Goal: Information Seeking & Learning: Check status

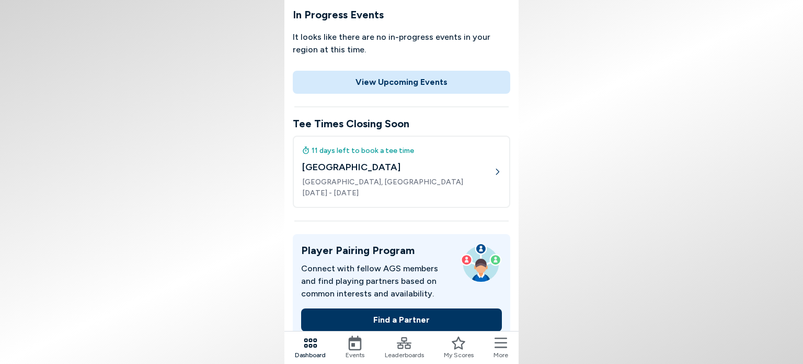
scroll to position [157, 0]
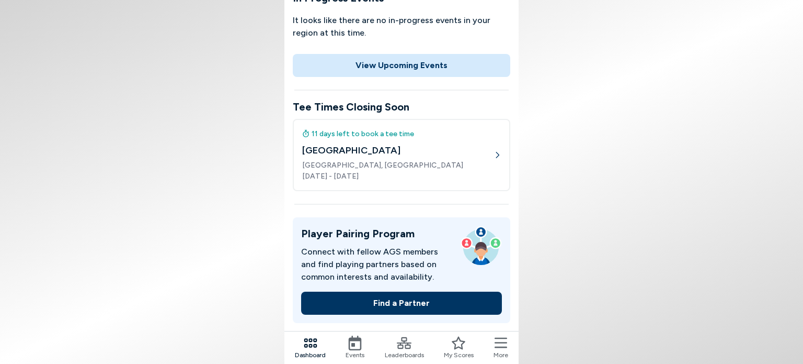
click at [195, 172] on body "DM [PERSON_NAME] (17.8) 45 Tour Ranking • 107 Points • 6 Events Played Best 3 B…" at bounding box center [401, 182] width 803 height 364
click at [353, 351] on span "Events" at bounding box center [355, 354] width 19 height 9
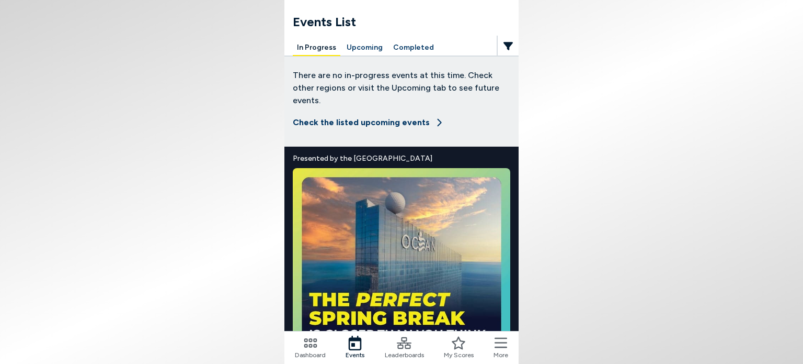
click at [460, 336] on icon at bounding box center [458, 342] width 15 height 15
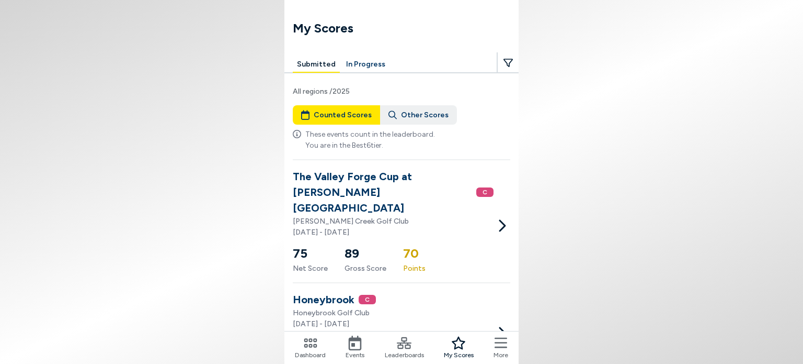
click at [164, 140] on body "My Scores Submitted In Progress All regions / 2025 Counted Scores Other Scores …" at bounding box center [401, 182] width 803 height 364
drag, startPoint x: 248, startPoint y: 158, endPoint x: 255, endPoint y: 158, distance: 6.8
click at [250, 158] on body "My Scores Submitted In Progress All regions / 2025 Counted Scores Other Scores …" at bounding box center [401, 182] width 803 height 364
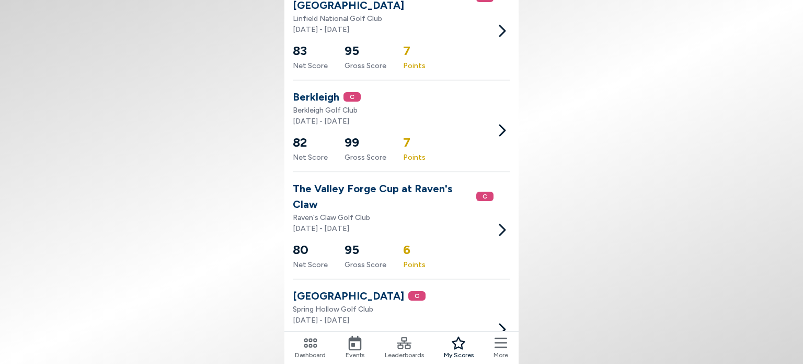
scroll to position [410, 0]
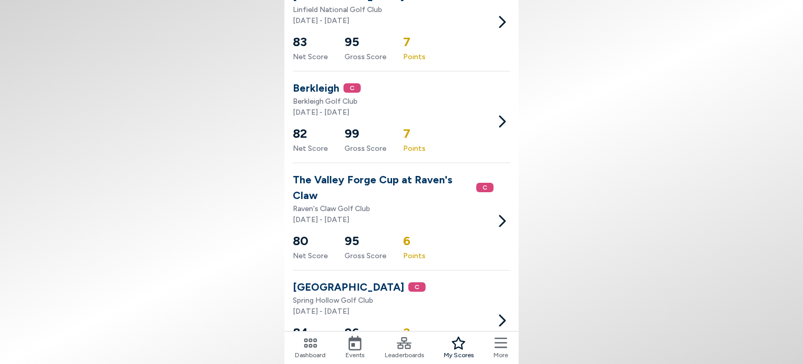
click at [416, 337] on div "Leaderboards" at bounding box center [404, 347] width 39 height 24
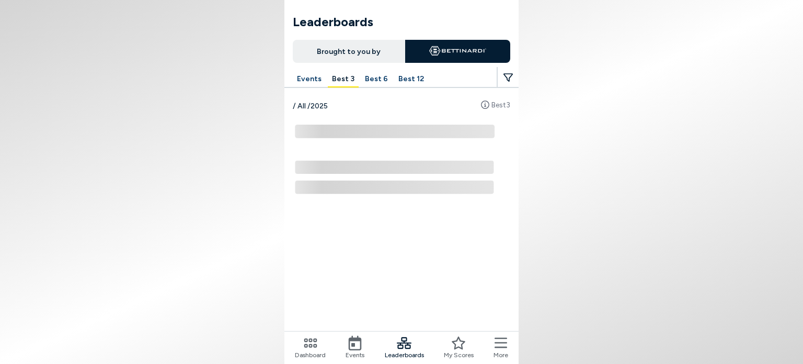
click at [368, 72] on button "Best 6" at bounding box center [376, 79] width 31 height 16
click at [373, 79] on button "Best 6" at bounding box center [376, 79] width 31 height 16
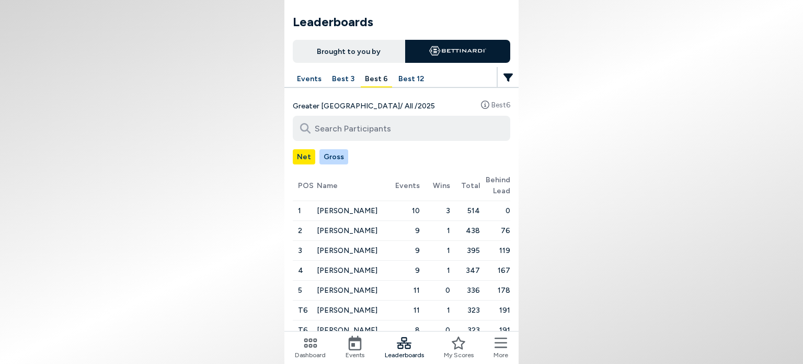
click at [361, 120] on input at bounding box center [402, 128] width 218 height 25
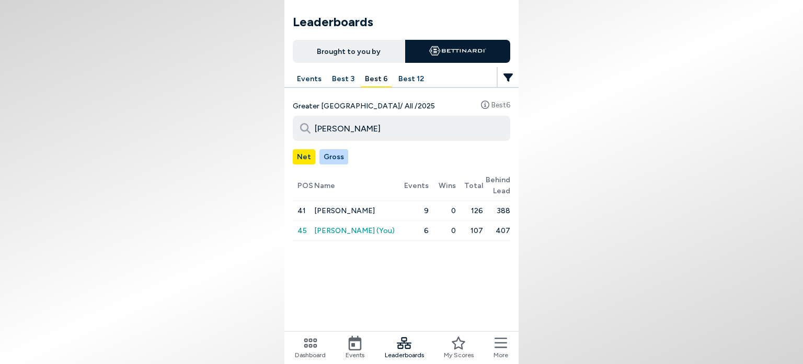
type input "[PERSON_NAME]"
click at [341, 78] on button "Best 3" at bounding box center [343, 79] width 31 height 16
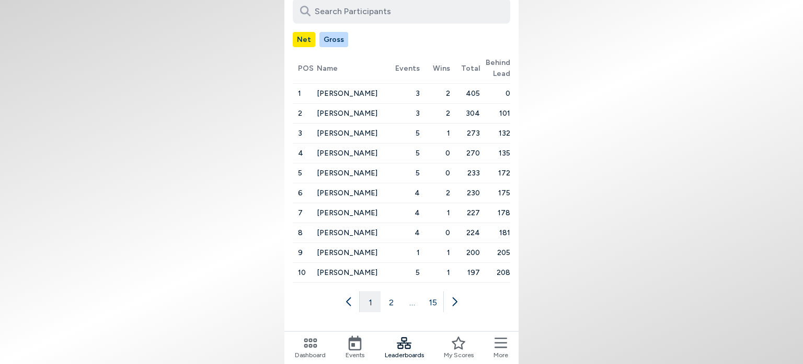
scroll to position [122, 0]
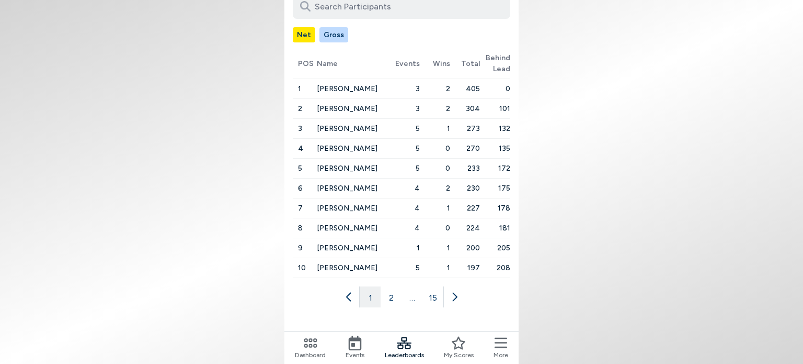
click at [435, 305] on div "Events Best 3 Best 6 Best 12 Greater [GEOGRAPHIC_DATA] / All / 2025 Best 3 Net …" at bounding box center [402, 133] width 234 height 368
click at [434, 299] on button "15" at bounding box center [433, 296] width 21 height 21
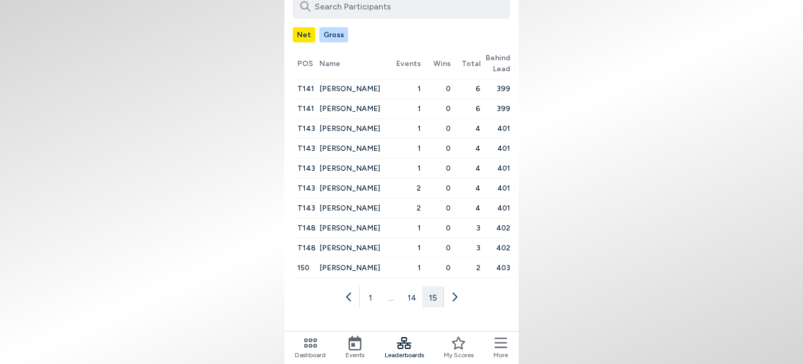
click at [438, 297] on button "15" at bounding box center [433, 296] width 21 height 21
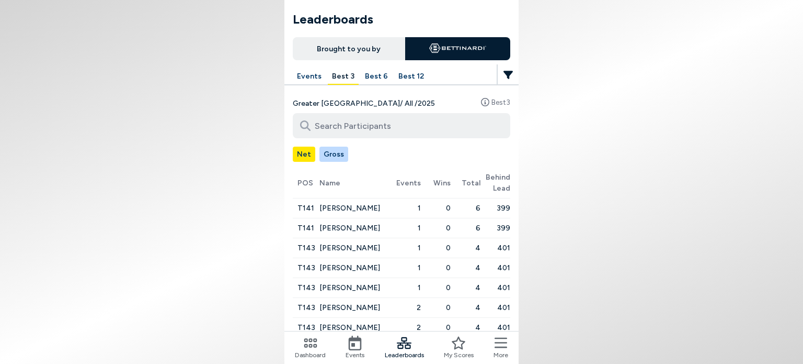
scroll to position [0, 0]
